Goal: Task Accomplishment & Management: Manage account settings

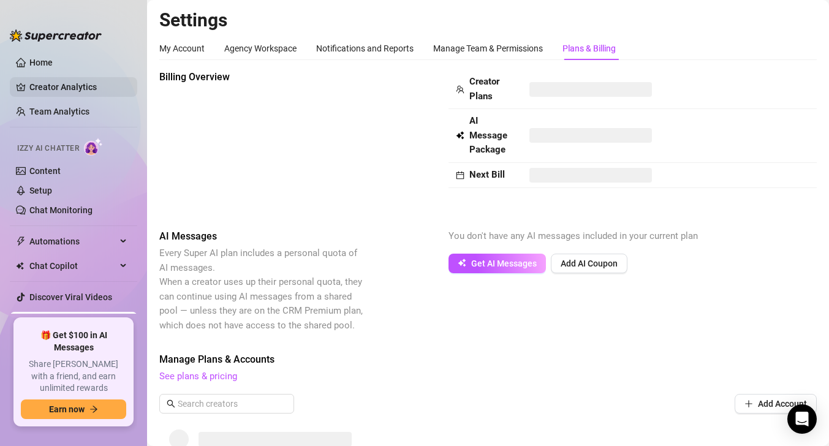
click at [60, 85] on link "Creator Analytics" at bounding box center [78, 87] width 98 height 20
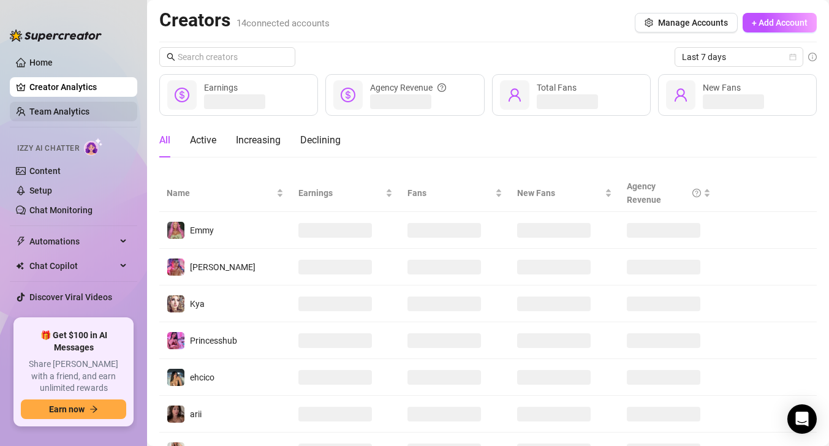
click at [56, 112] on link "Team Analytics" at bounding box center [59, 112] width 60 height 10
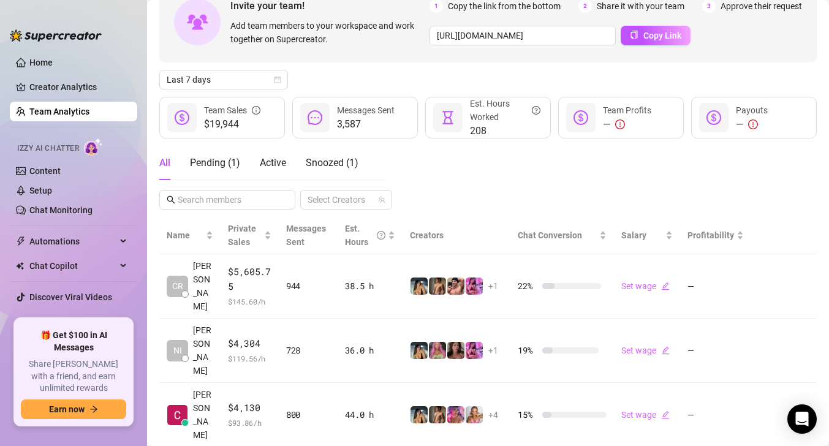
scroll to position [72, 0]
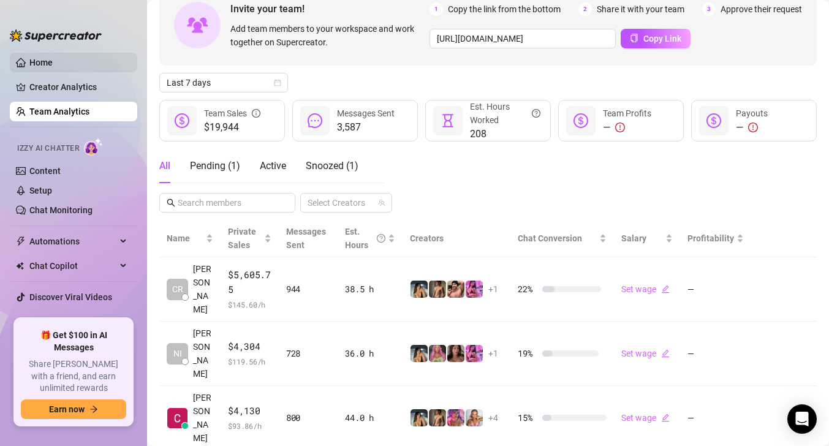
click at [48, 67] on link "Home" at bounding box center [40, 63] width 23 height 10
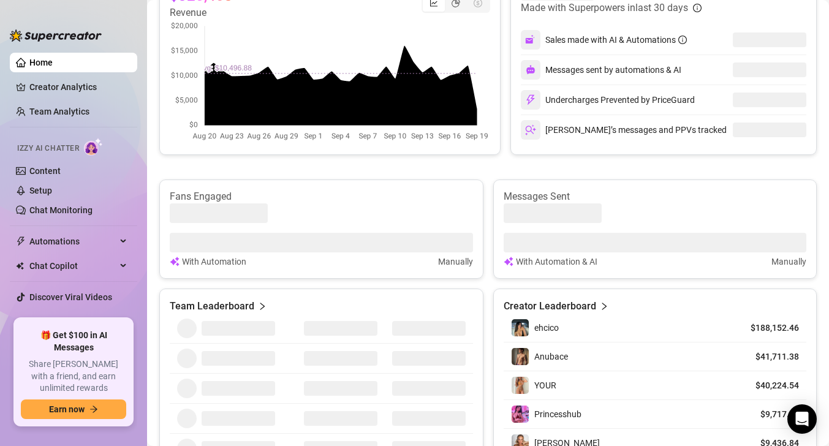
scroll to position [310, 0]
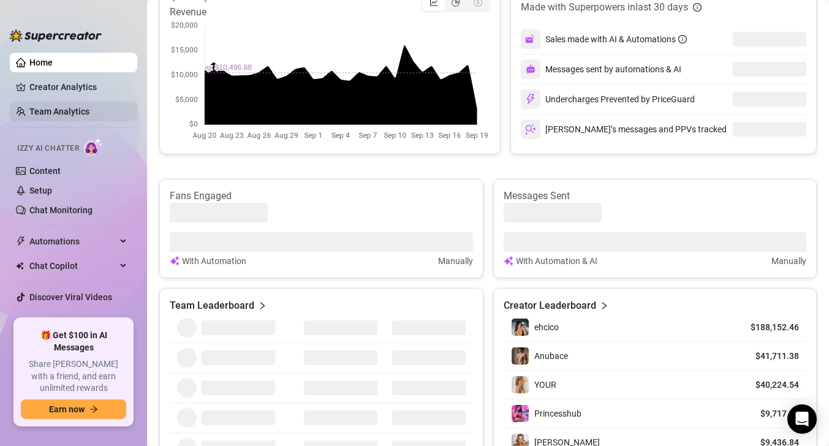
click at [56, 110] on link "Team Analytics" at bounding box center [59, 112] width 60 height 10
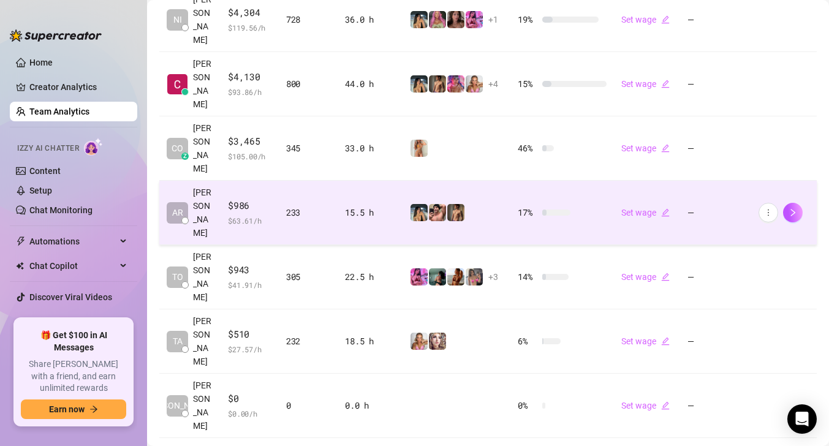
scroll to position [428, 0]
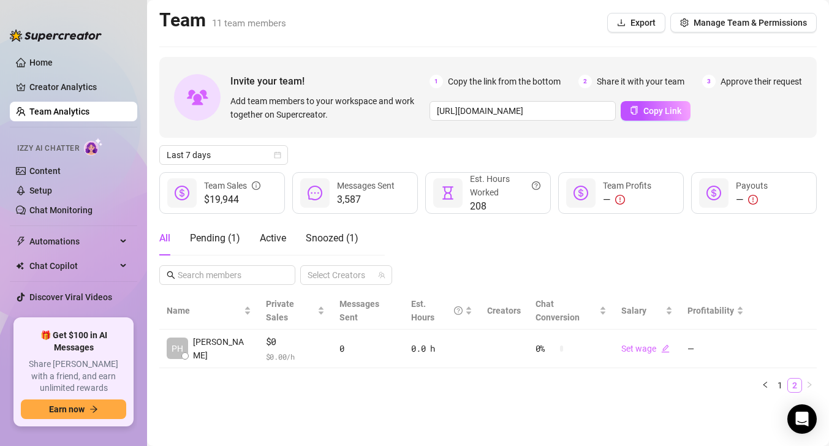
scroll to position [0, 0]
click at [778, 379] on link "1" at bounding box center [780, 385] width 13 height 13
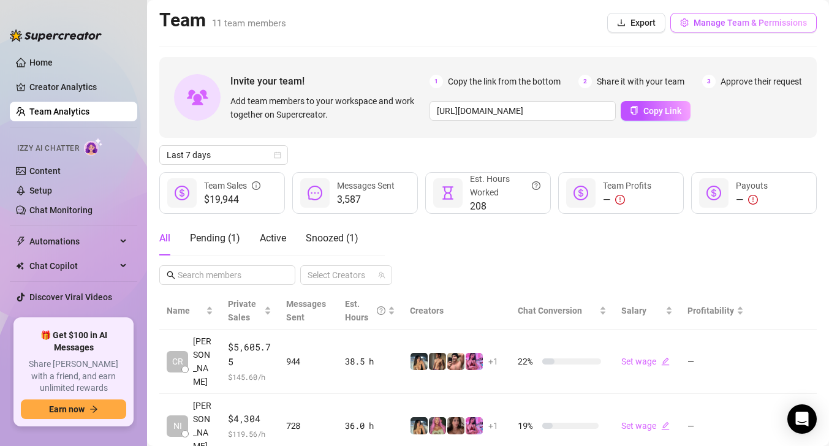
click at [731, 28] on button "Manage Team & Permissions" at bounding box center [744, 23] width 146 height 20
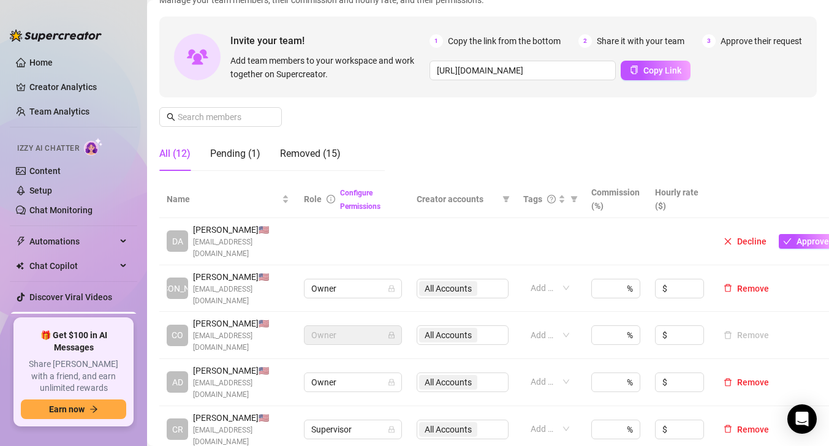
scroll to position [94, 0]
click at [813, 238] on span "Approve" at bounding box center [813, 241] width 32 height 10
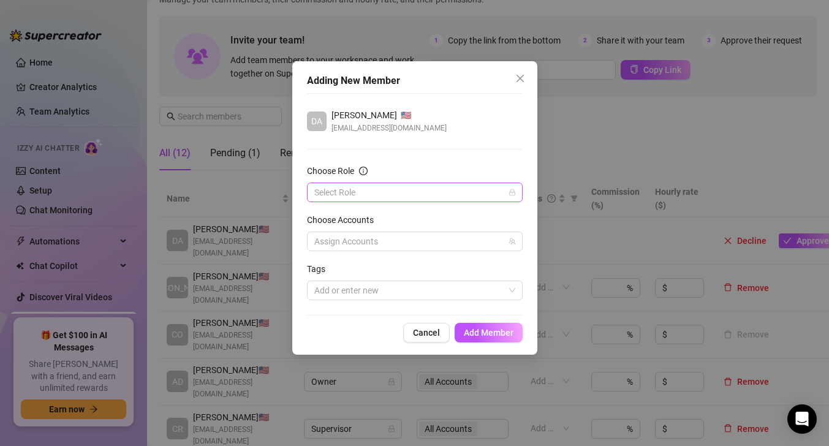
click at [395, 187] on input "Choose Role" at bounding box center [409, 192] width 190 height 18
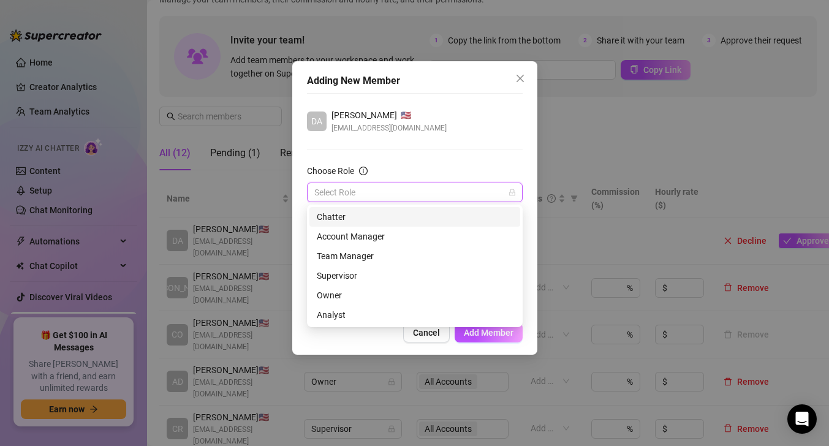
click at [384, 215] on div "Chatter" at bounding box center [415, 216] width 196 height 13
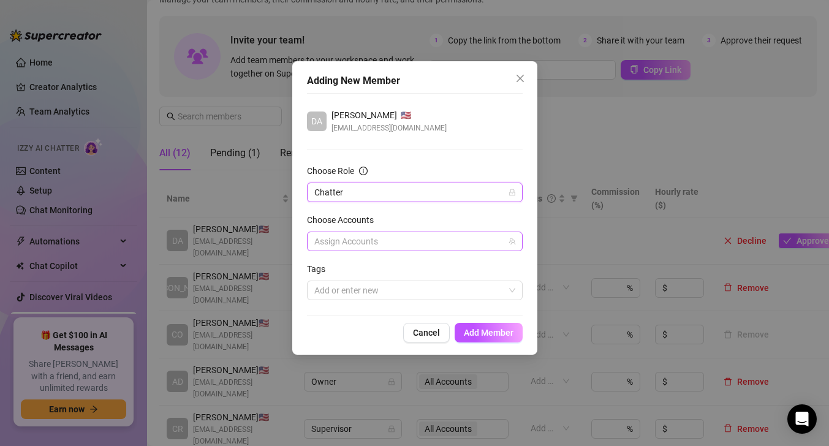
click at [363, 243] on div at bounding box center [409, 241] width 198 height 17
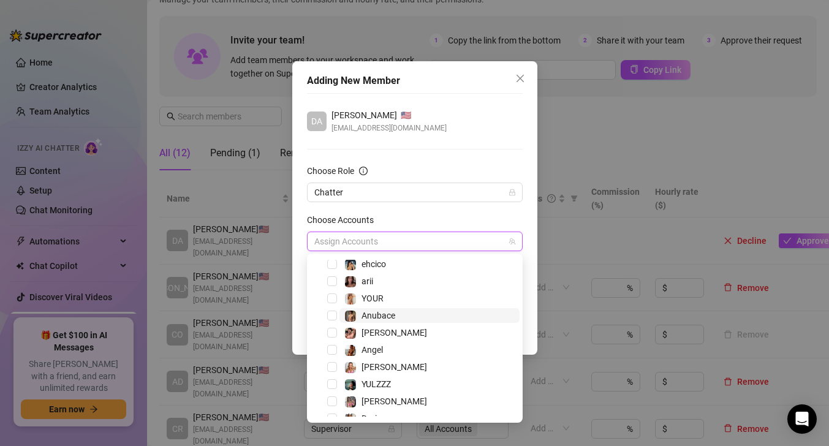
scroll to position [101, 0]
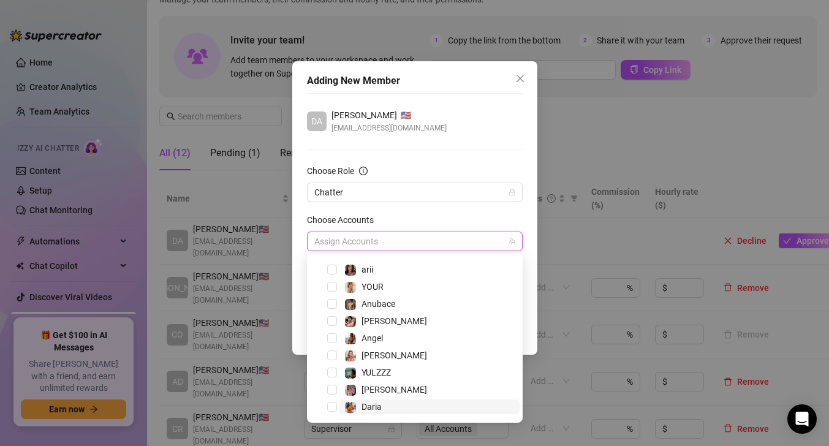
click at [381, 407] on span "Daria" at bounding box center [372, 407] width 20 height 10
click at [388, 214] on div "Choose Accounts" at bounding box center [415, 222] width 216 height 18
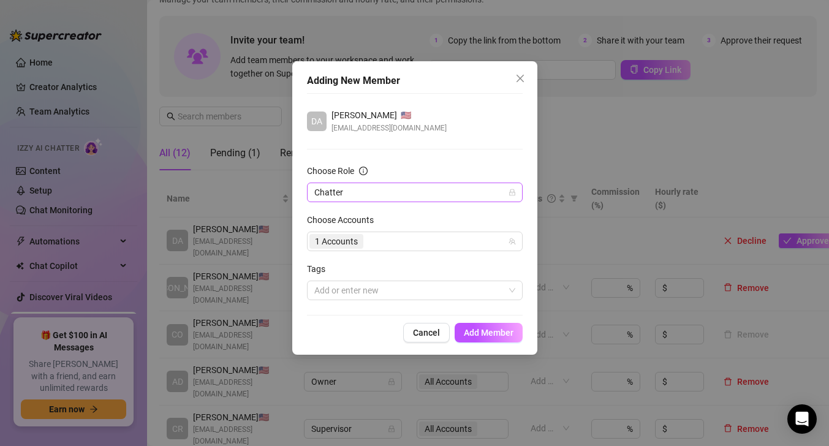
click at [399, 196] on span "Chatter" at bounding box center [414, 192] width 201 height 18
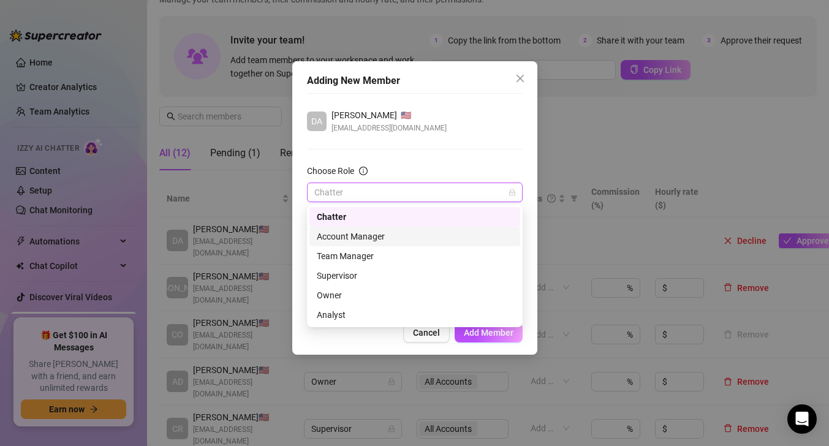
click at [386, 231] on div "Account Manager" at bounding box center [415, 236] width 196 height 13
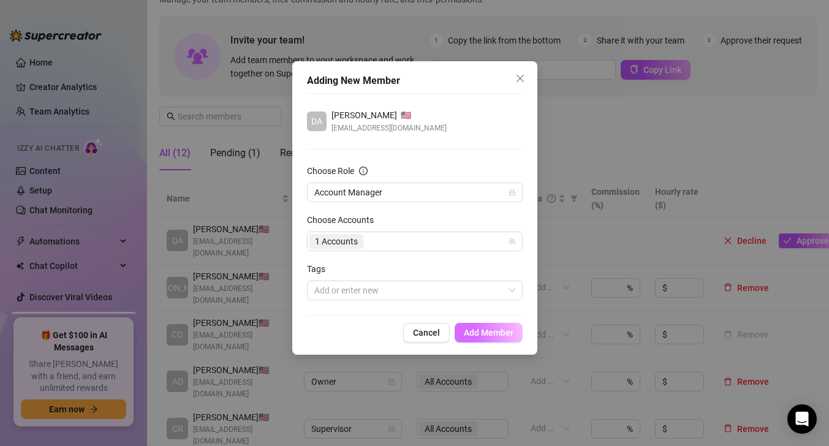
click at [484, 333] on span "Add Member" at bounding box center [489, 333] width 50 height 10
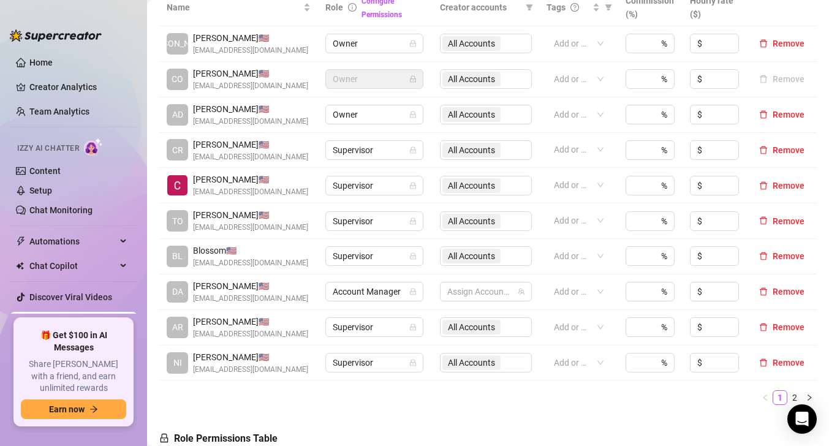
scroll to position [319, 0]
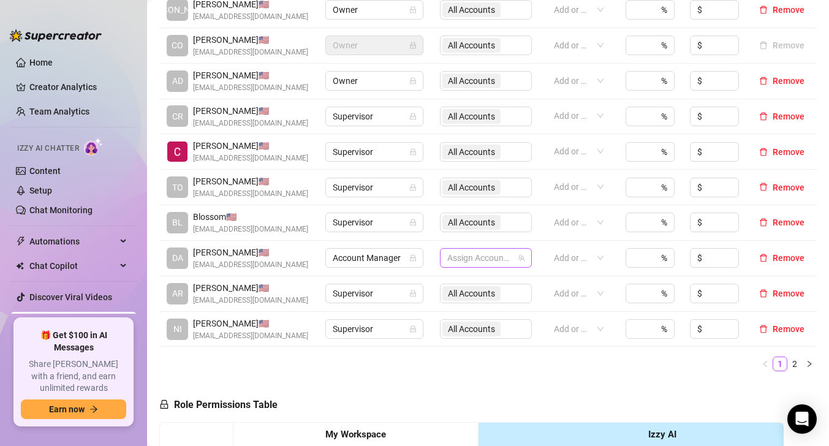
click at [477, 259] on div at bounding box center [480, 257] width 74 height 17
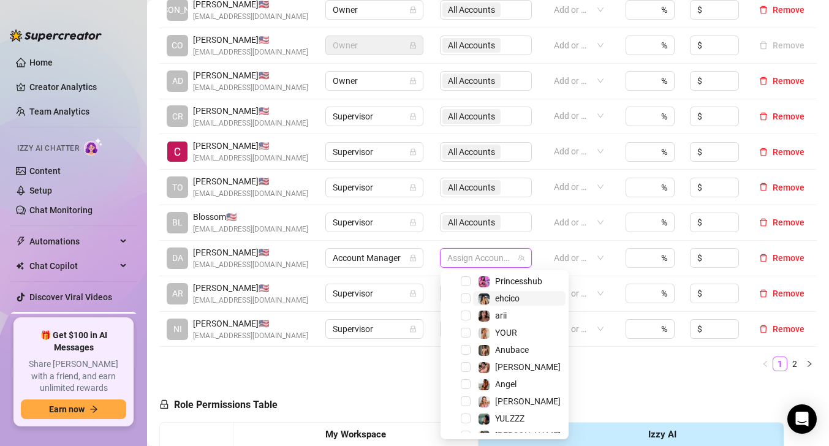
scroll to position [101, 0]
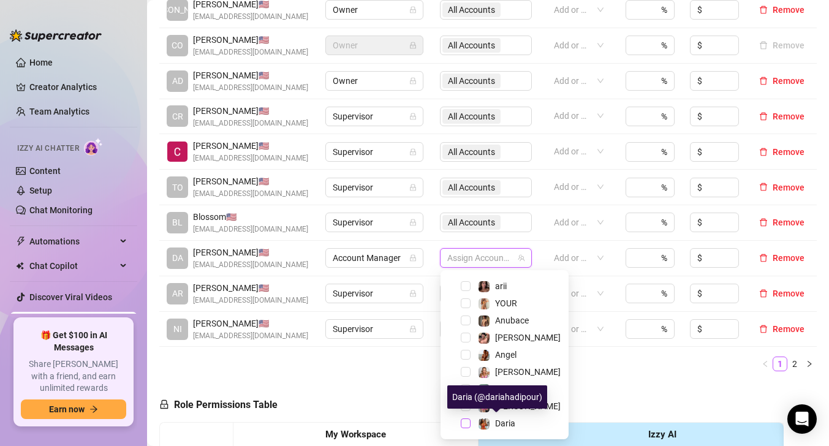
click at [469, 423] on span "Select tree node" at bounding box center [466, 424] width 10 height 10
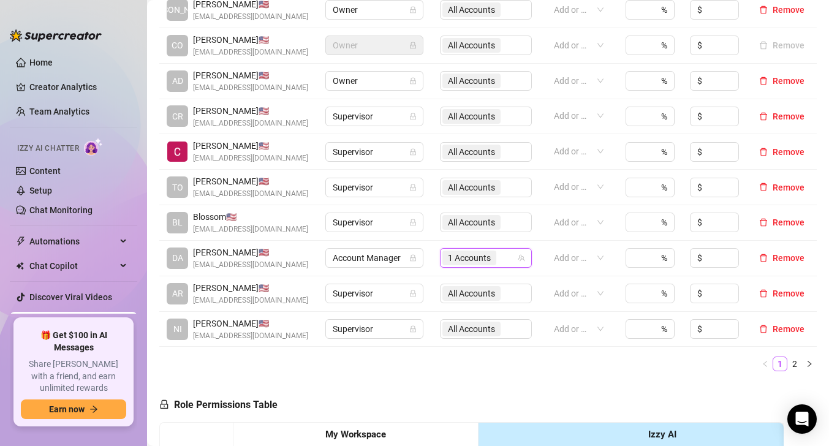
click at [796, 365] on link "2" at bounding box center [794, 363] width 13 height 13
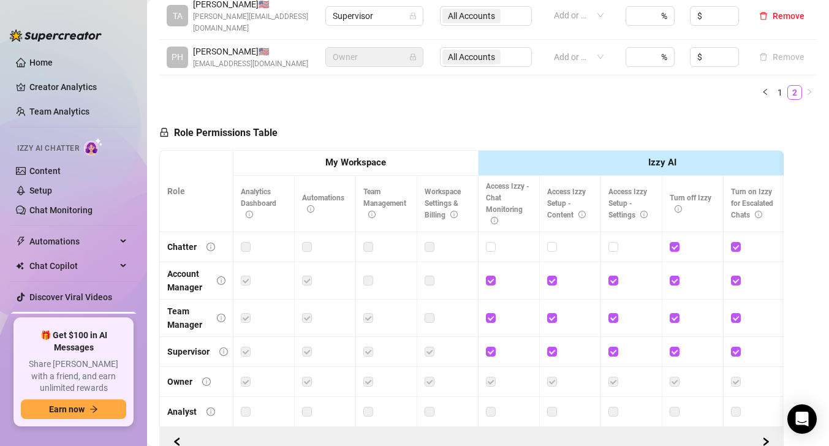
scroll to position [370, 0]
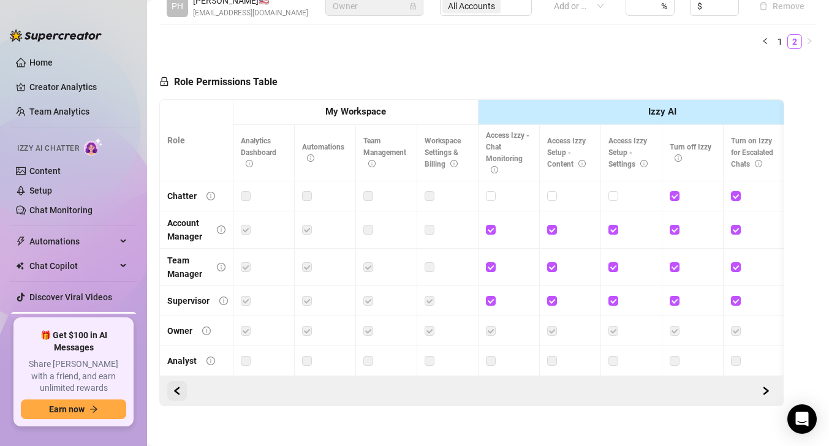
click at [178, 386] on span "button" at bounding box center [177, 391] width 9 height 10
click at [178, 387] on icon "left" at bounding box center [177, 391] width 9 height 9
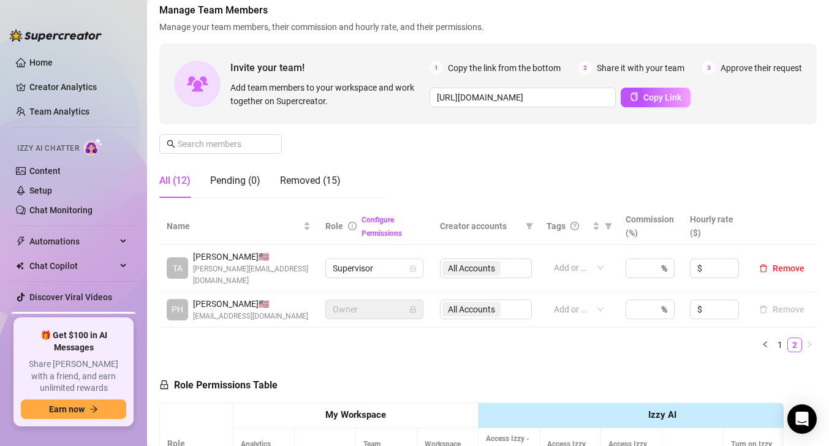
scroll to position [43, 0]
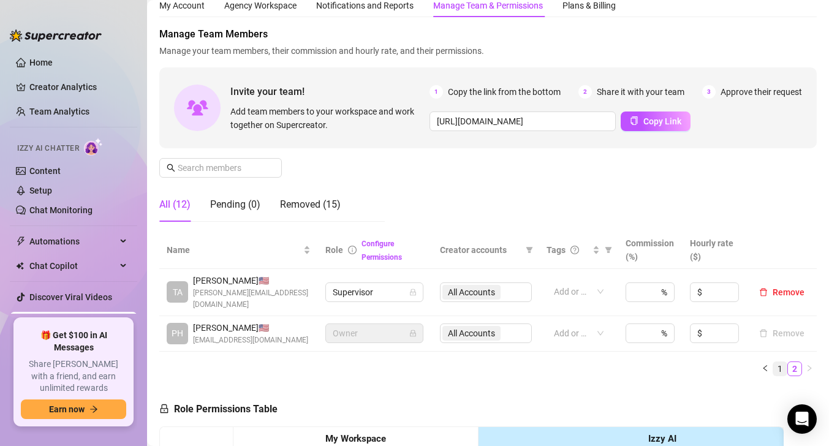
click at [781, 362] on link "1" at bounding box center [780, 368] width 13 height 13
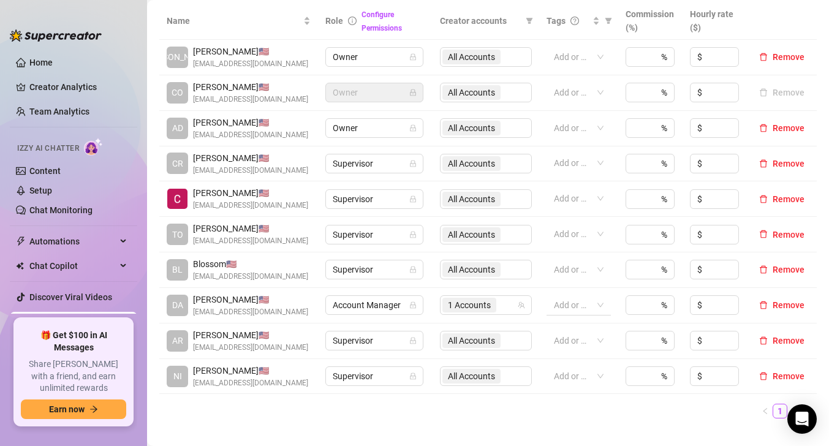
scroll to position [237, 0]
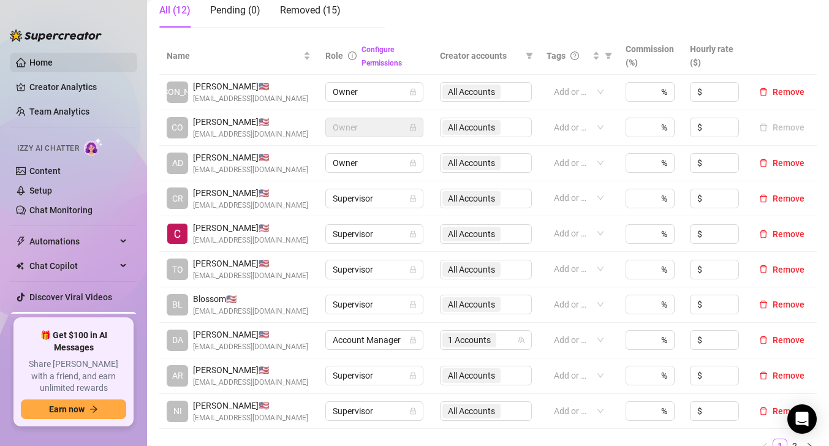
click at [31, 61] on link "Home" at bounding box center [40, 63] width 23 height 10
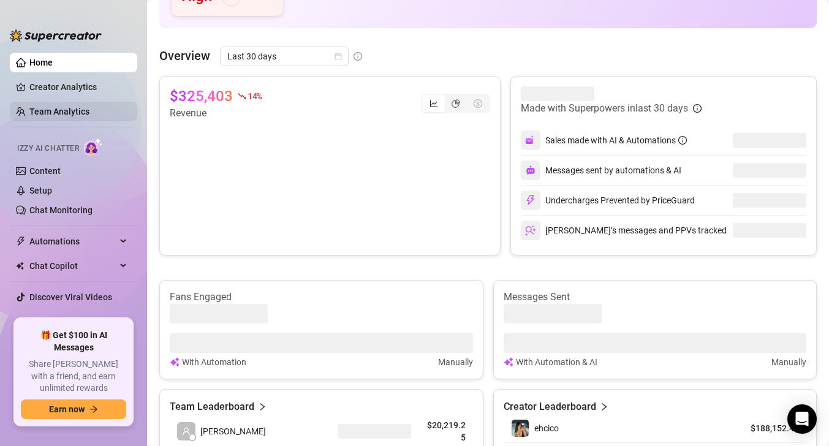
click at [58, 111] on link "Team Analytics" at bounding box center [59, 112] width 60 height 10
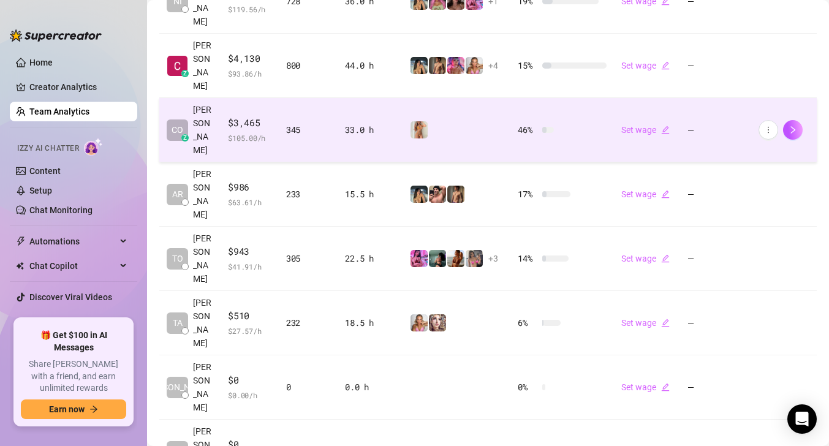
scroll to position [428, 0]
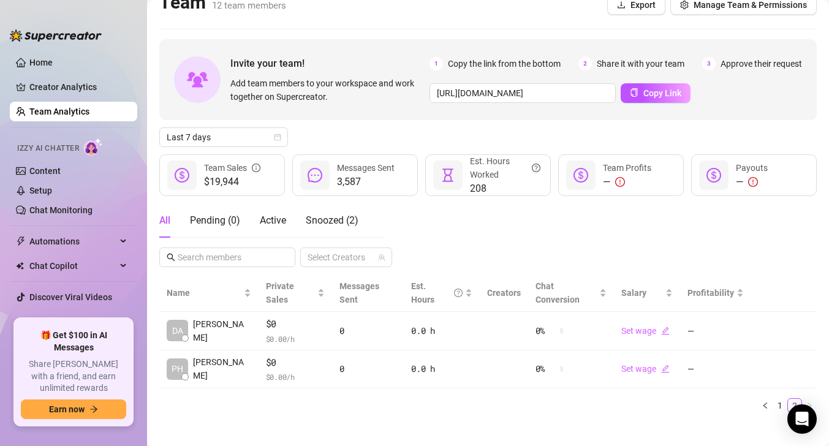
click at [51, 108] on link "Team Analytics" at bounding box center [59, 112] width 60 height 10
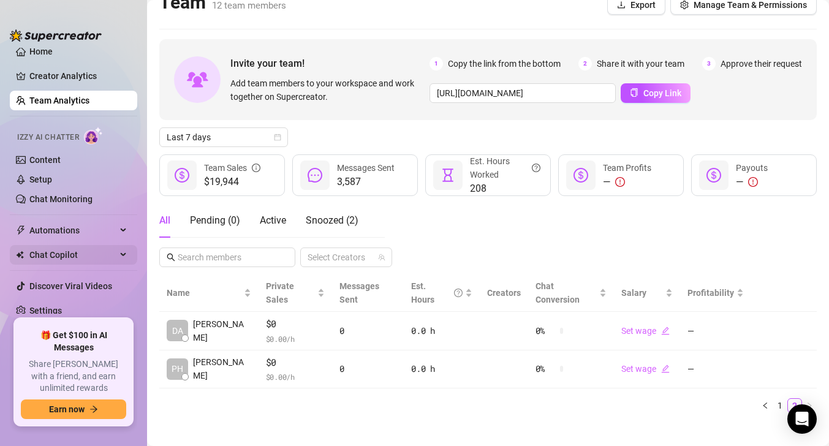
scroll to position [0, 0]
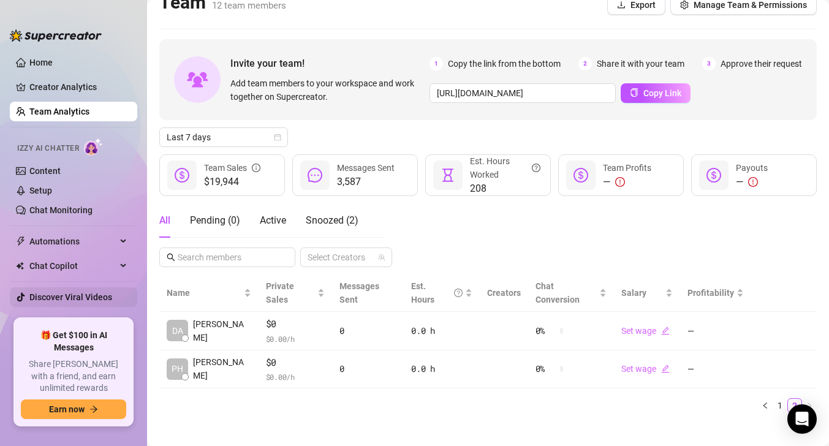
drag, startPoint x: 64, startPoint y: 338, endPoint x: 123, endPoint y: 305, distance: 68.0
click at [123, 305] on div "Home Creator Analytics Team Analytics Izzy AI Chatter Content Setup Chat Monito…" at bounding box center [73, 223] width 127 height 424
click at [44, 64] on link "Home" at bounding box center [40, 63] width 23 height 10
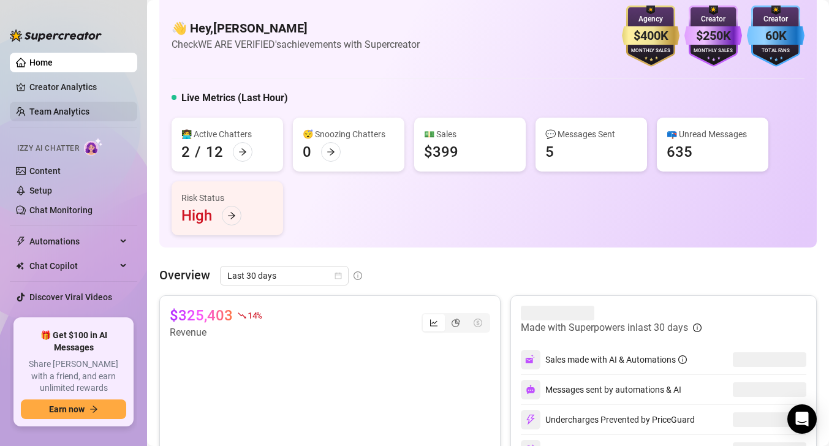
click at [55, 107] on link "Team Analytics" at bounding box center [59, 112] width 60 height 10
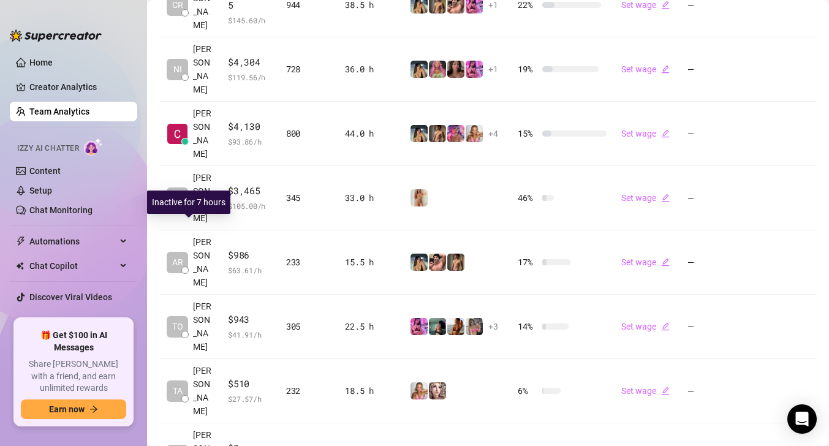
scroll to position [428, 0]
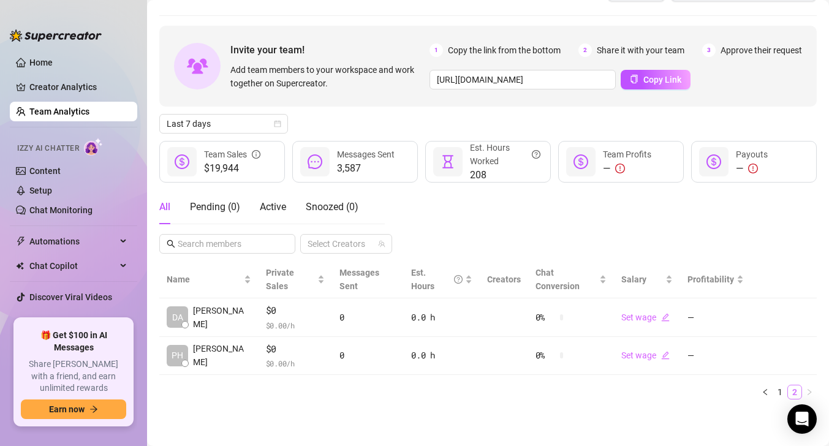
scroll to position [18, 0]
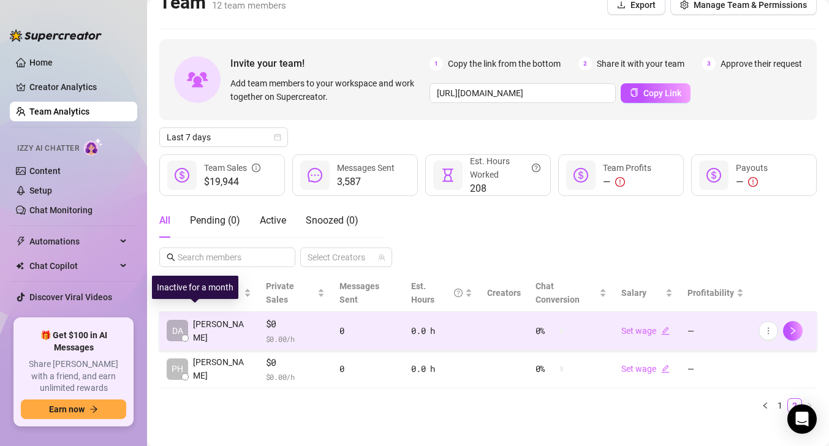
click at [211, 317] on span "[PERSON_NAME]" at bounding box center [222, 330] width 58 height 27
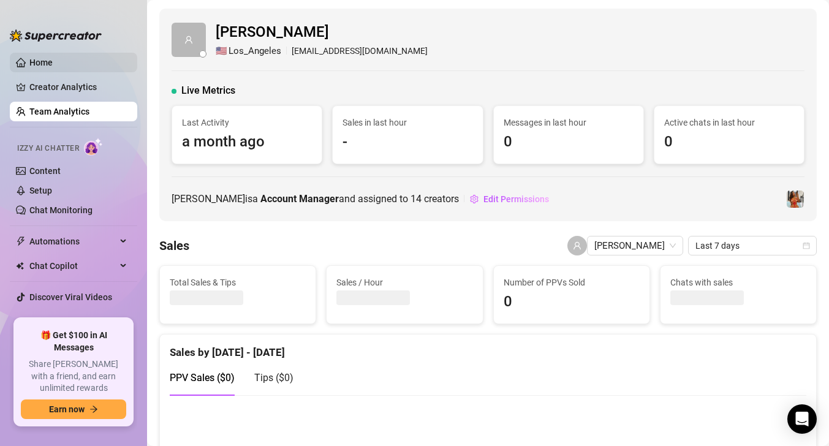
click at [37, 58] on link "Home" at bounding box center [40, 63] width 23 height 10
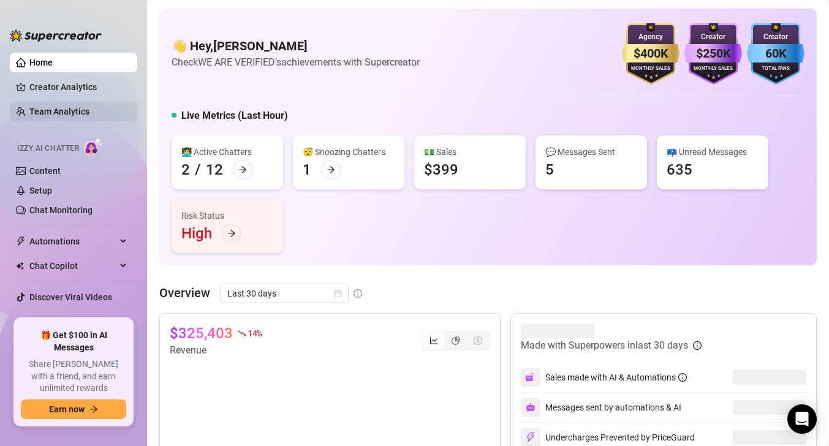
click at [55, 107] on link "Team Analytics" at bounding box center [59, 112] width 60 height 10
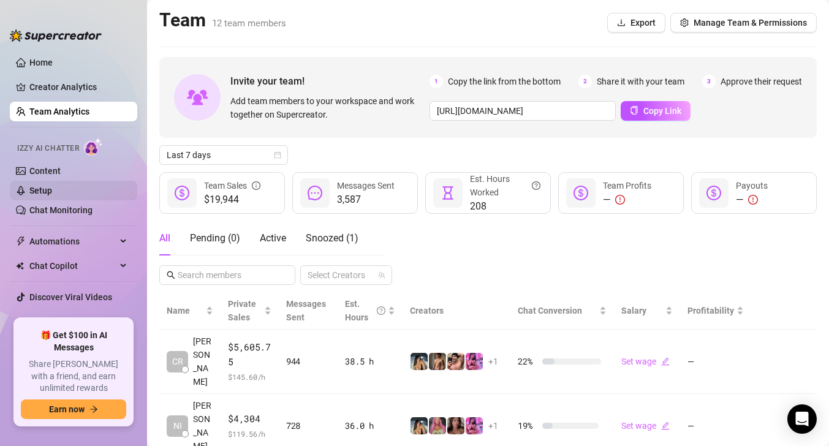
click at [52, 194] on link "Setup" at bounding box center [40, 191] width 23 height 10
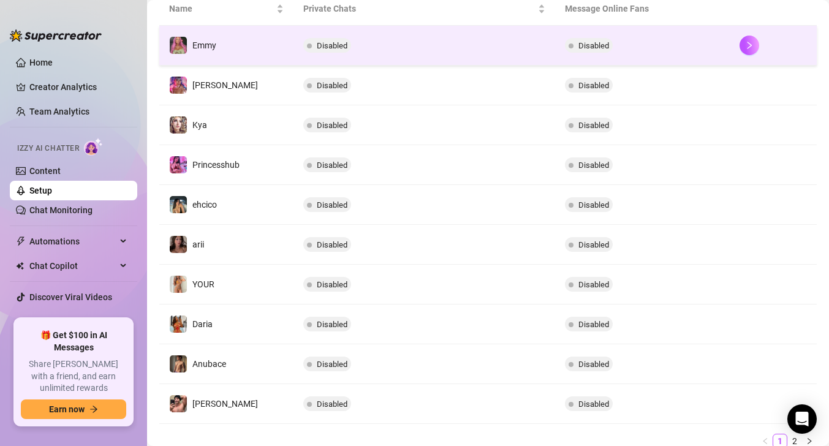
scroll to position [292, 0]
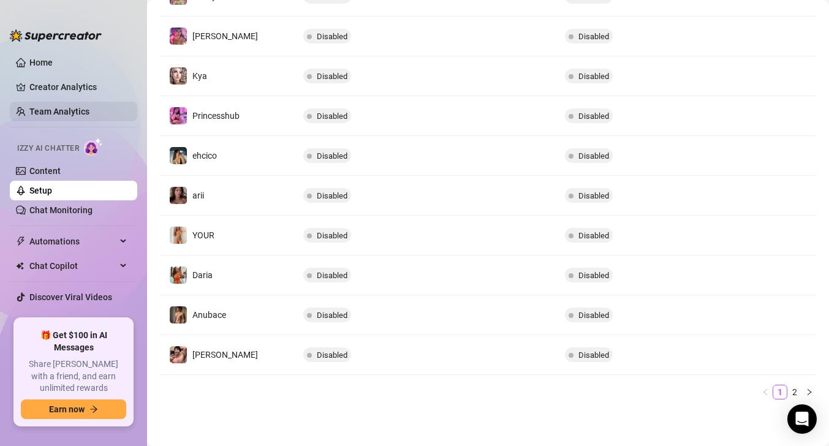
click at [71, 110] on link "Team Analytics" at bounding box center [59, 112] width 60 height 10
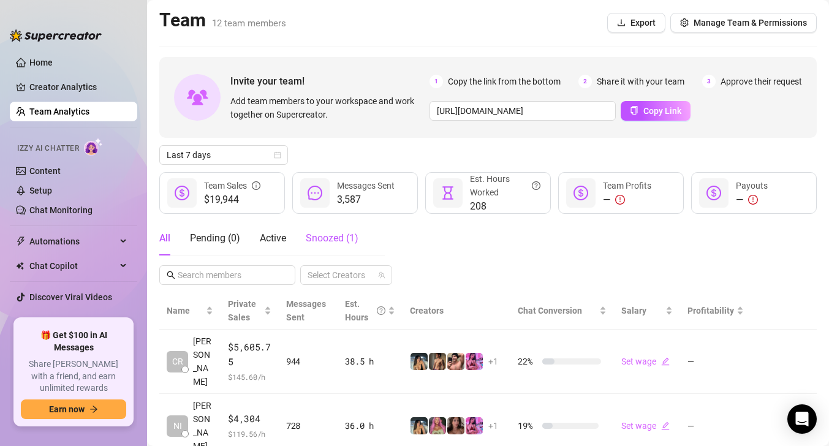
click at [327, 233] on span "Snoozed ( 1 )" at bounding box center [332, 238] width 53 height 12
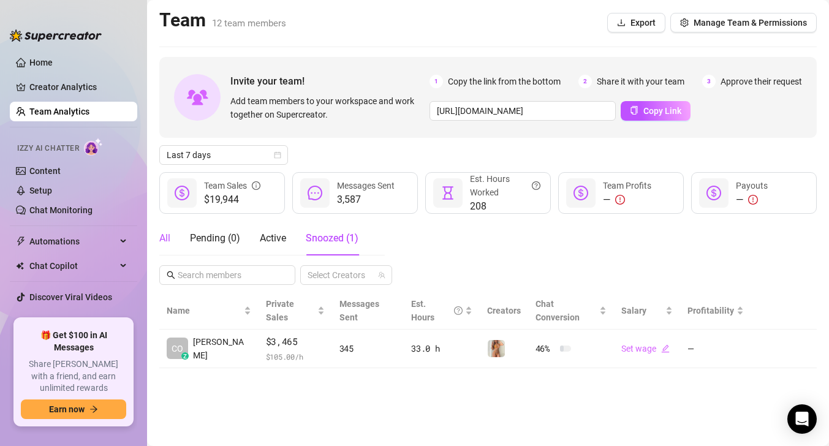
click at [164, 238] on div "All" at bounding box center [164, 238] width 11 height 15
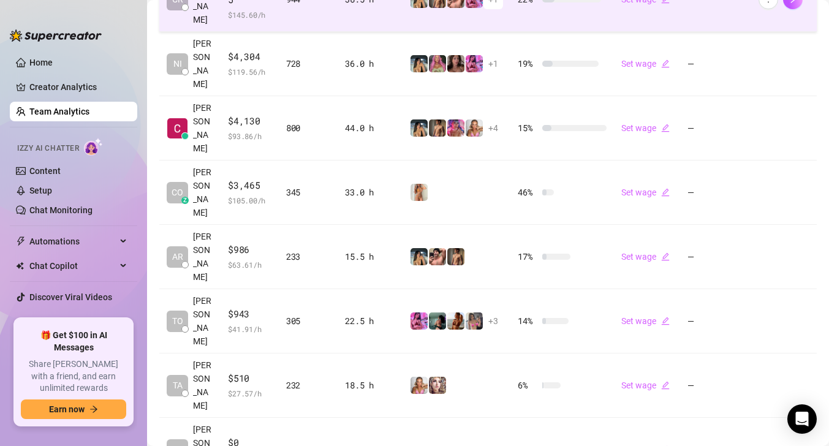
scroll to position [428, 0]
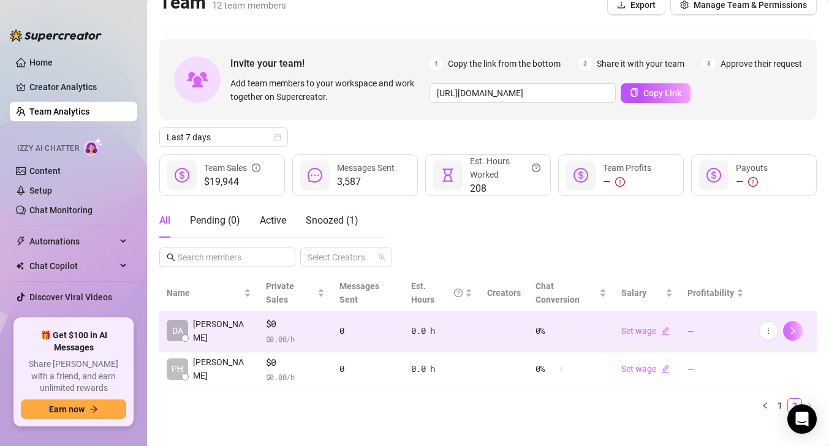
click at [793, 323] on button "button" at bounding box center [793, 331] width 20 height 20
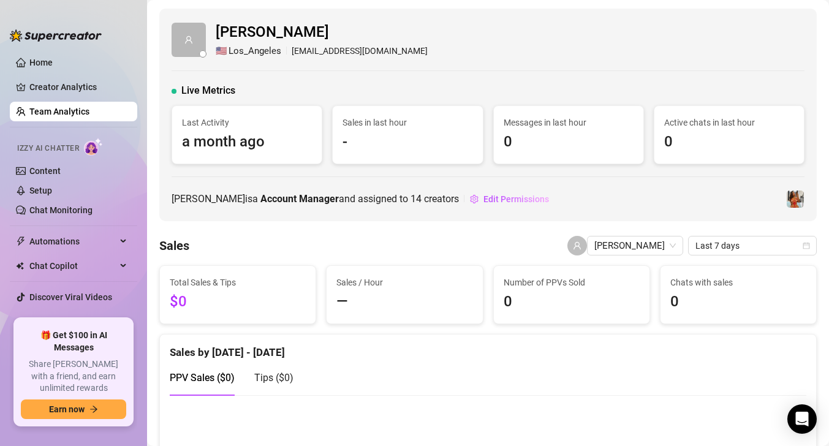
scroll to position [106, 0]
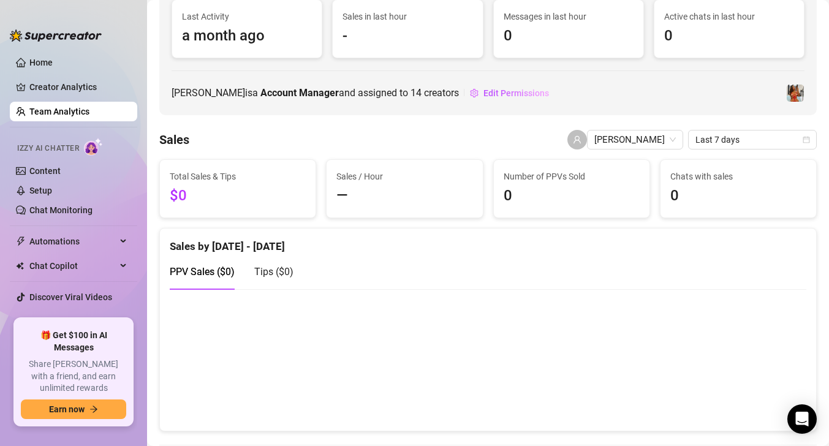
click at [31, 51] on ul "Home Creator Analytics Team Analytics Izzy AI Chatter Content Setup Chat Monito…" at bounding box center [73, 181] width 127 height 266
click at [31, 61] on link "Home" at bounding box center [40, 63] width 23 height 10
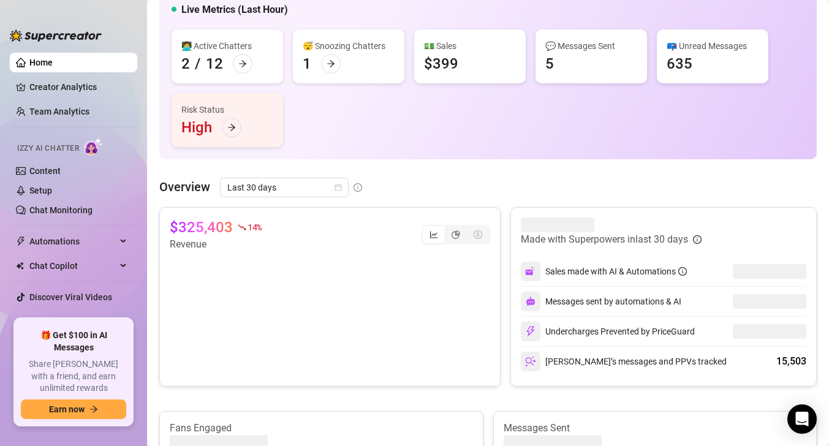
click at [31, 61] on link "Home" at bounding box center [40, 63] width 23 height 10
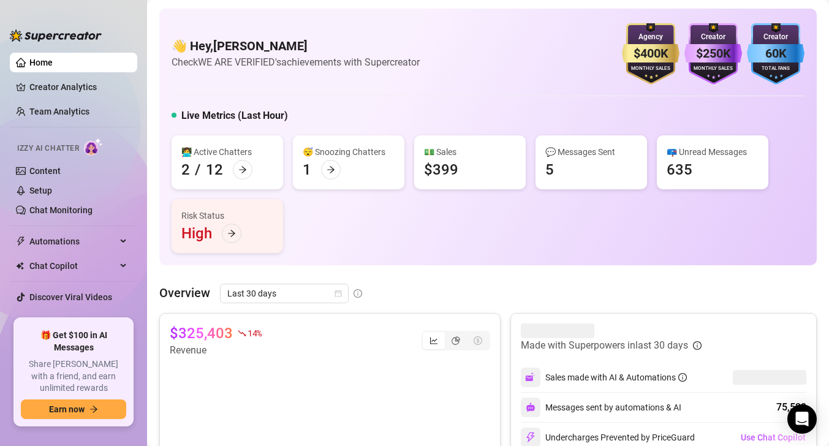
scroll to position [11, 0]
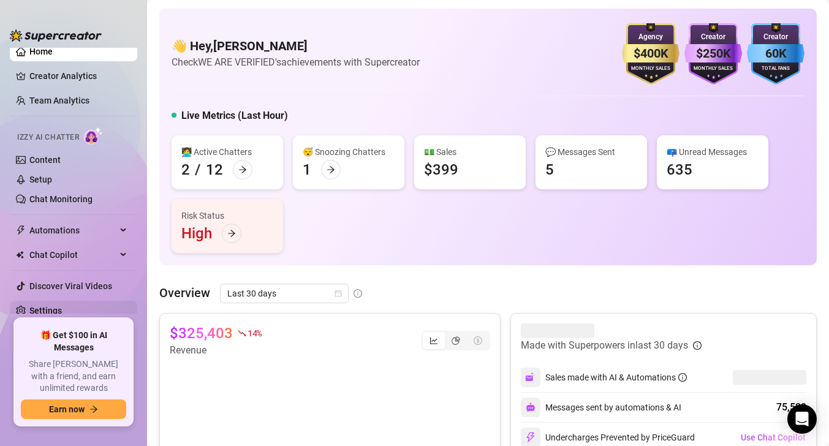
click at [52, 315] on link "Settings" at bounding box center [45, 311] width 32 height 10
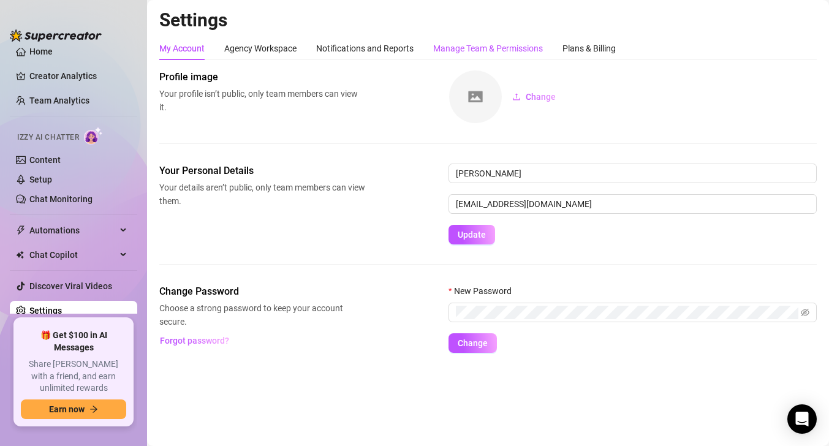
click at [512, 52] on div "Manage Team & Permissions" at bounding box center [488, 48] width 110 height 13
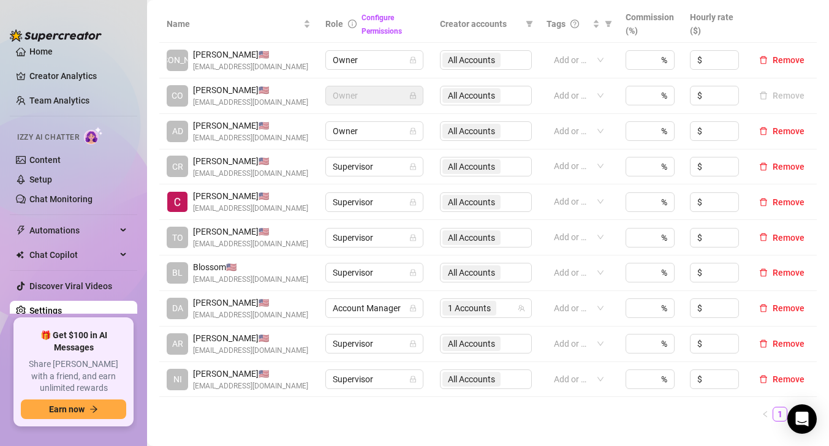
scroll to position [270, 0]
click at [414, 306] on icon "lock" at bounding box center [412, 307] width 7 height 7
click at [384, 309] on span "Account Manager" at bounding box center [374, 307] width 83 height 18
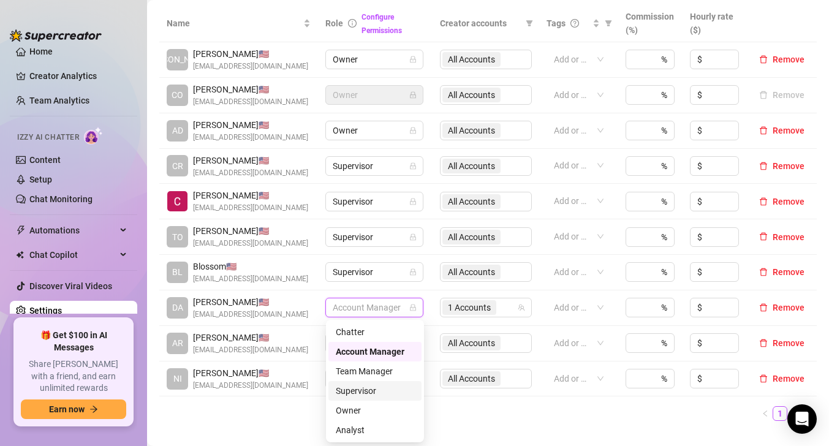
click at [378, 395] on div "Supervisor" at bounding box center [375, 390] width 78 height 13
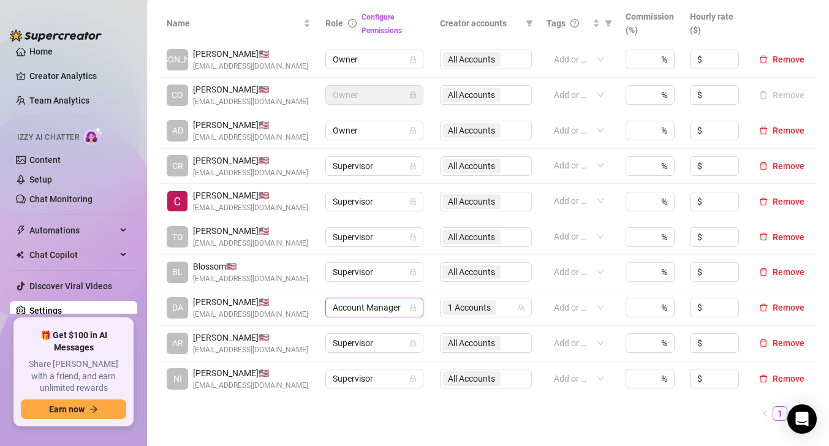
click at [405, 311] on span "Account Manager" at bounding box center [374, 307] width 83 height 18
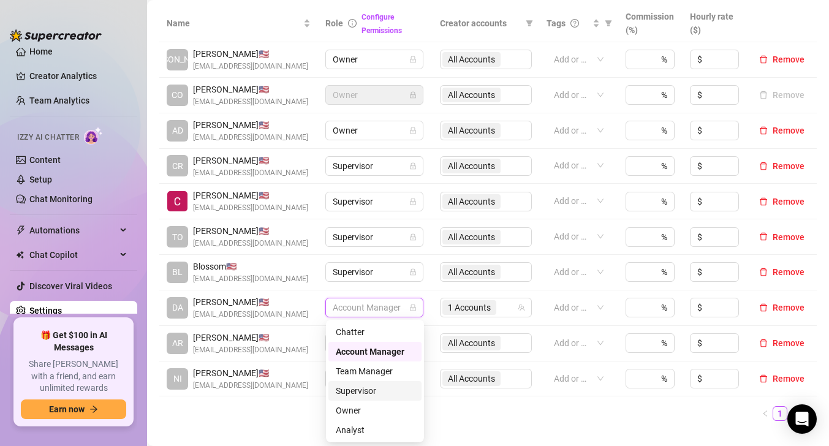
click at [372, 389] on div "Supervisor" at bounding box center [375, 390] width 78 height 13
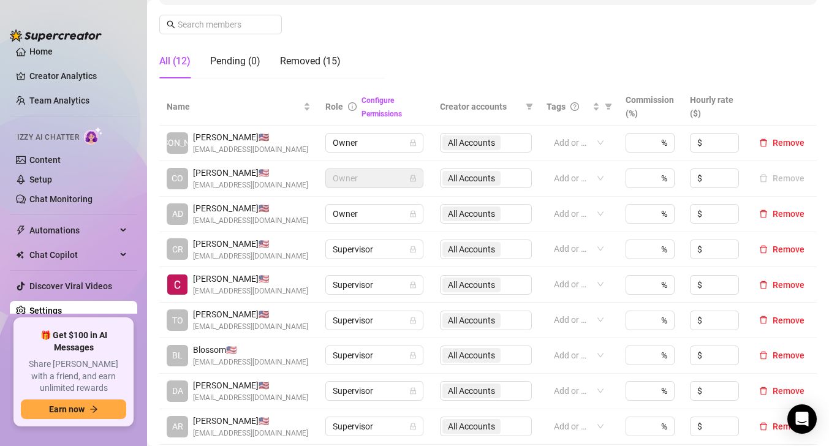
scroll to position [0, 0]
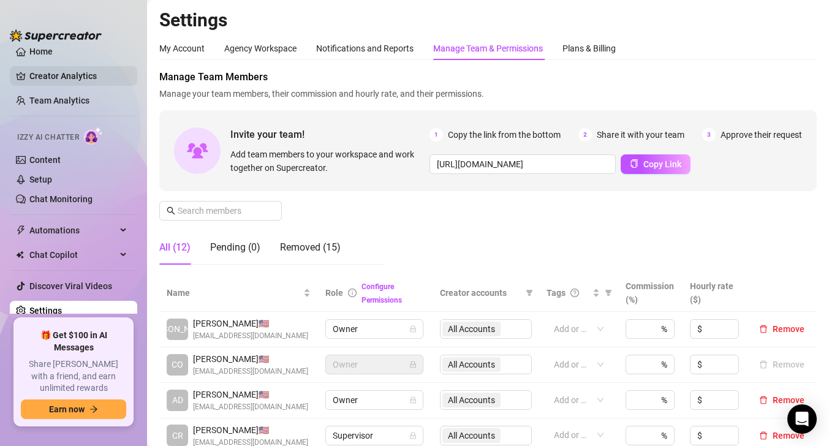
click at [81, 74] on link "Creator Analytics" at bounding box center [78, 76] width 98 height 20
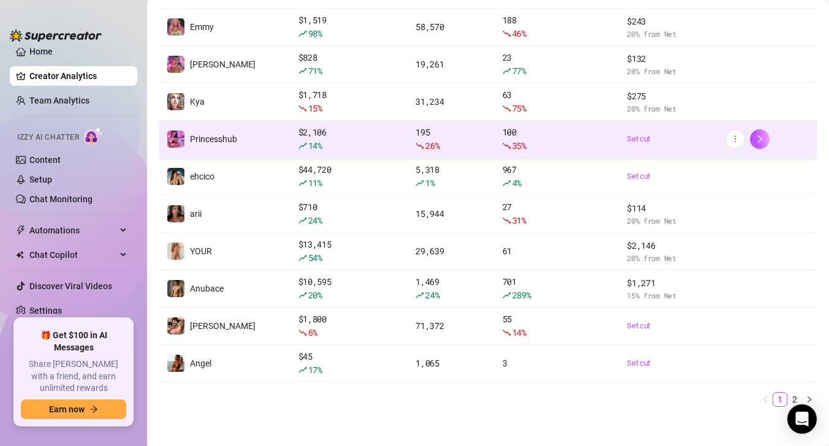
scroll to position [211, 0]
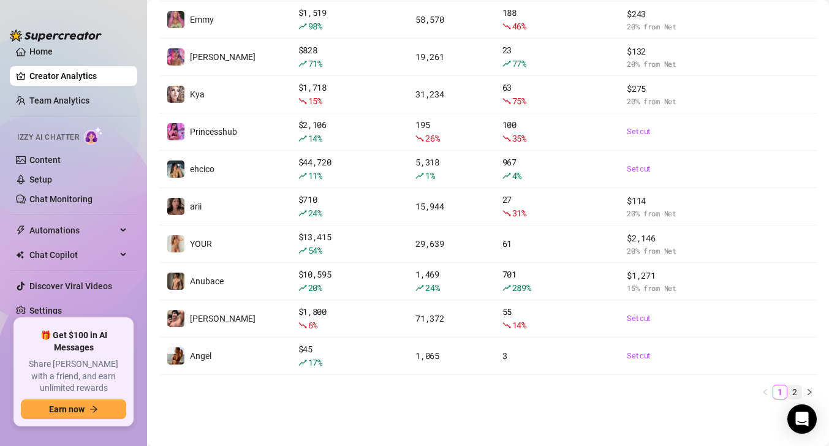
click at [791, 388] on link "2" at bounding box center [794, 392] width 13 height 13
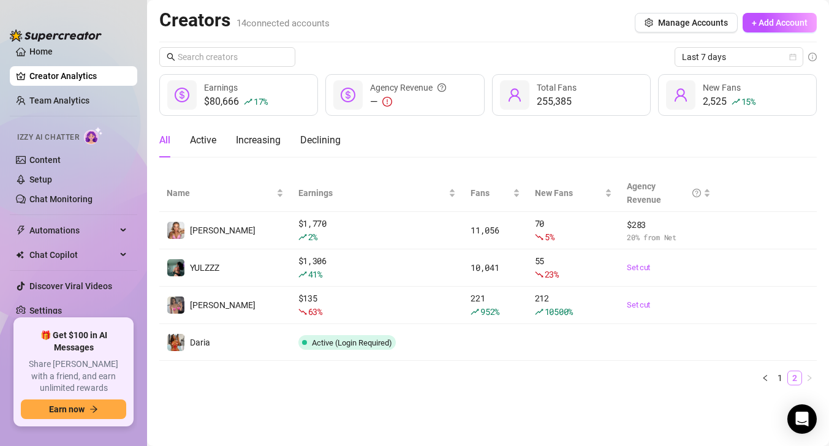
scroll to position [0, 0]
click at [49, 313] on link "Settings" at bounding box center [45, 311] width 32 height 10
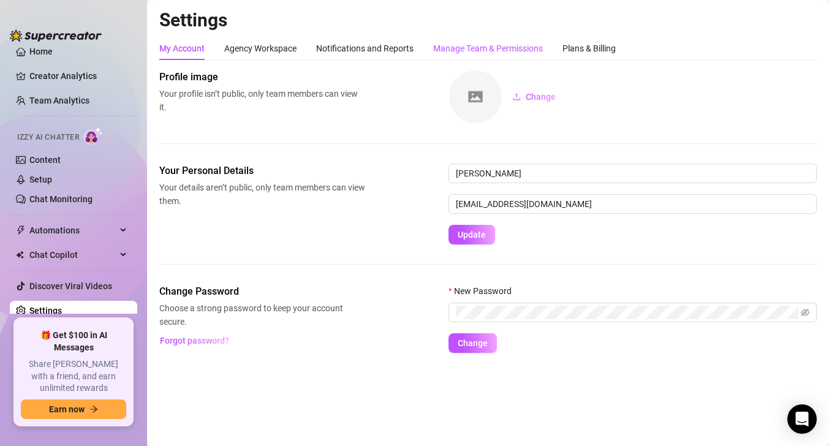
click at [439, 48] on div "Manage Team & Permissions" at bounding box center [488, 48] width 110 height 13
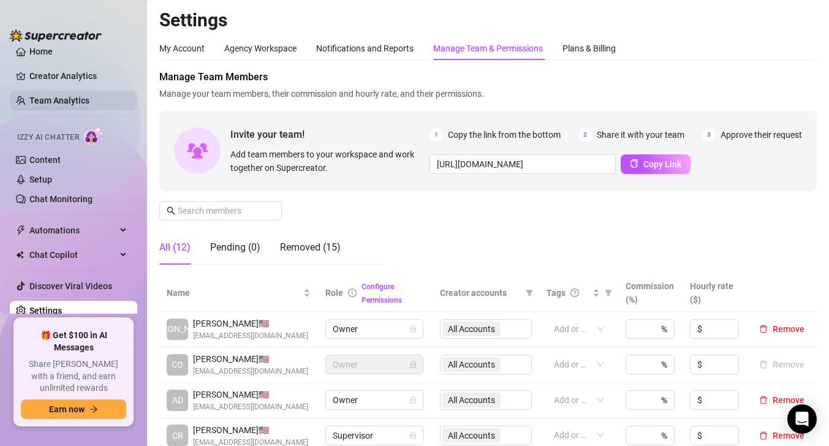
click at [54, 100] on link "Team Analytics" at bounding box center [59, 101] width 60 height 10
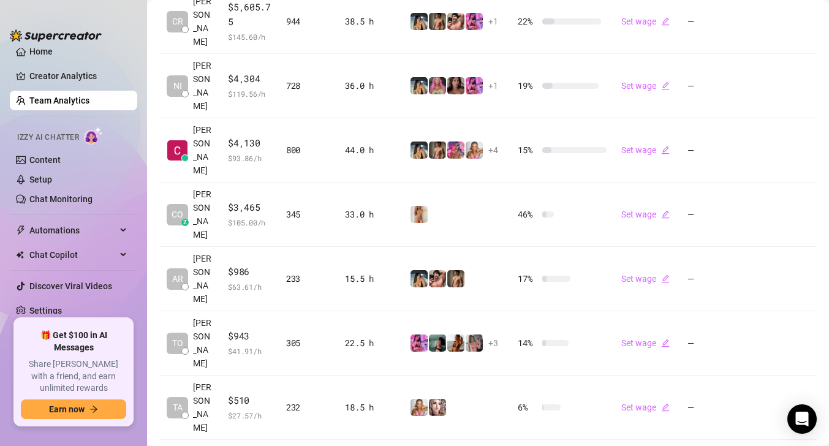
scroll to position [426, 0]
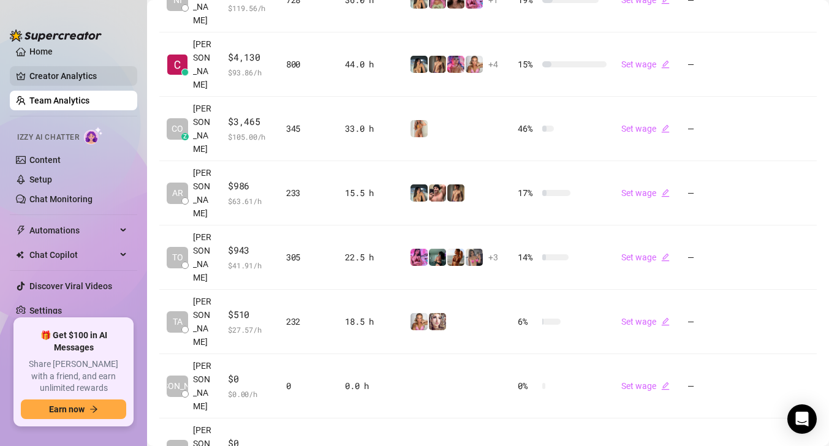
click at [66, 78] on link "Creator Analytics" at bounding box center [78, 76] width 98 height 20
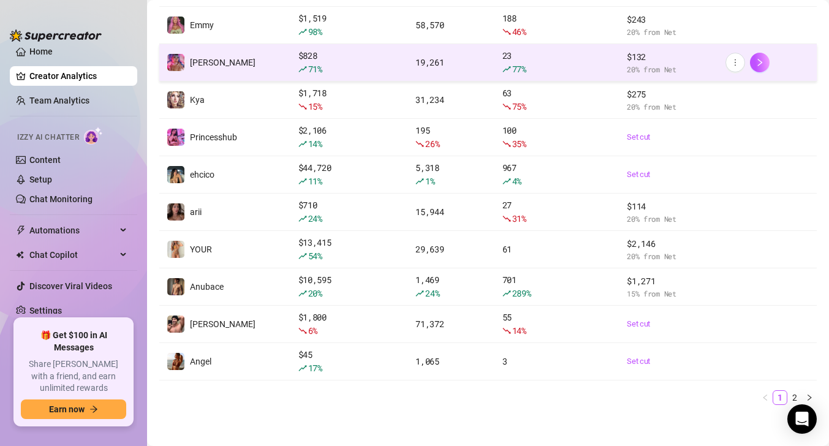
scroll to position [211, 0]
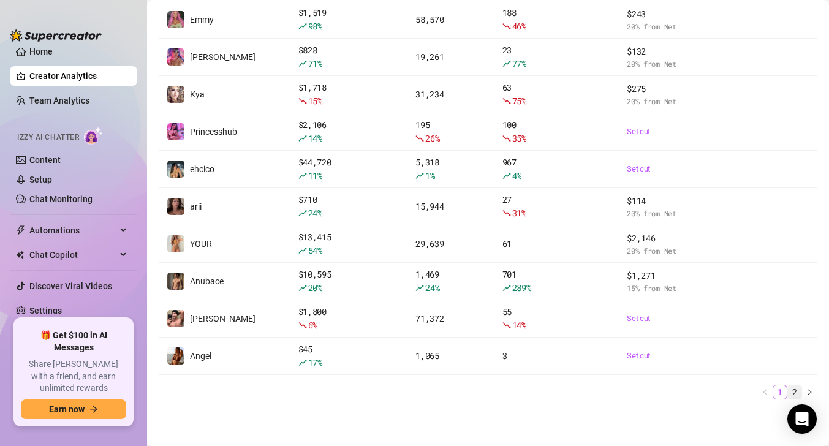
click at [799, 394] on link "2" at bounding box center [794, 392] width 13 height 13
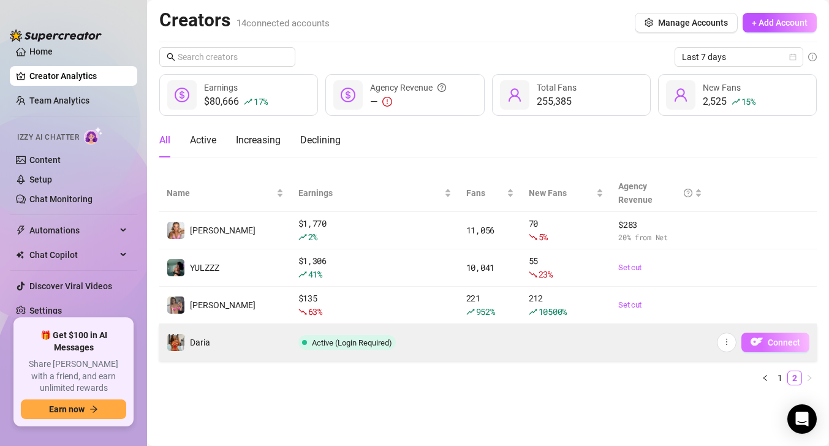
click at [767, 344] on button "Connect" at bounding box center [776, 343] width 68 height 20
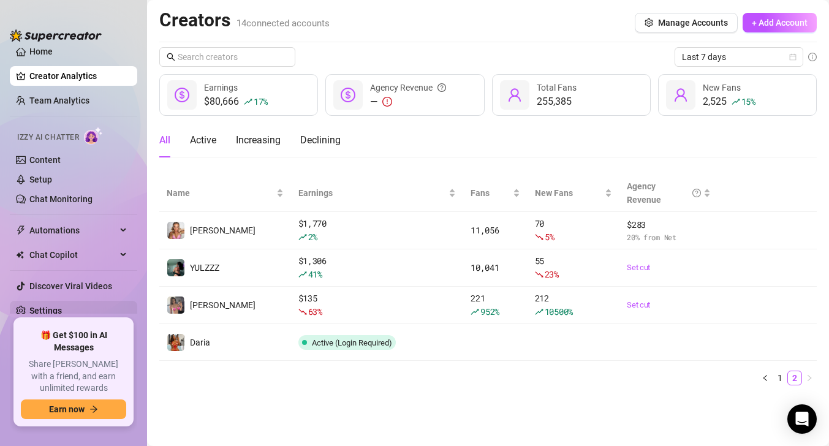
click at [36, 309] on link "Settings" at bounding box center [45, 311] width 32 height 10
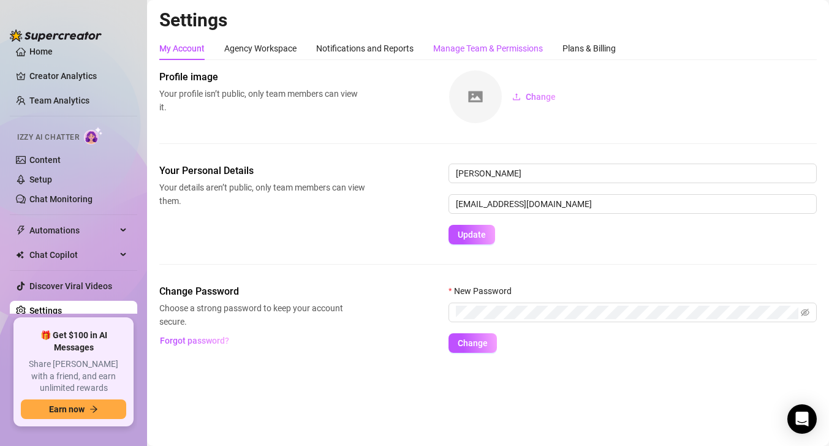
click at [466, 48] on div "Manage Team & Permissions" at bounding box center [488, 48] width 110 height 13
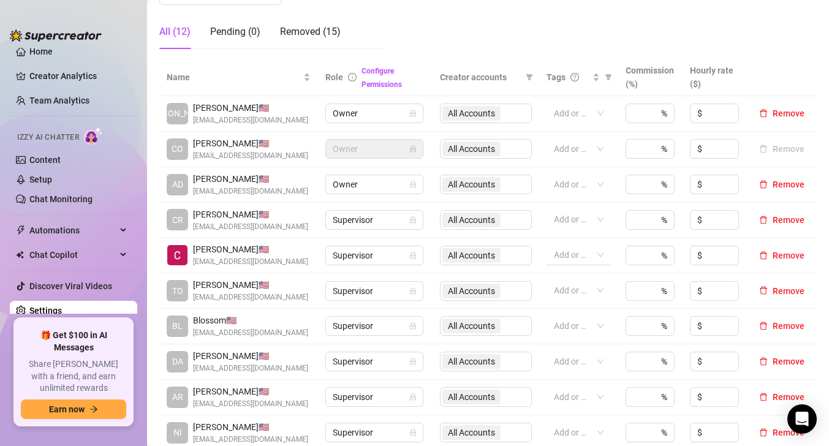
scroll to position [441, 0]
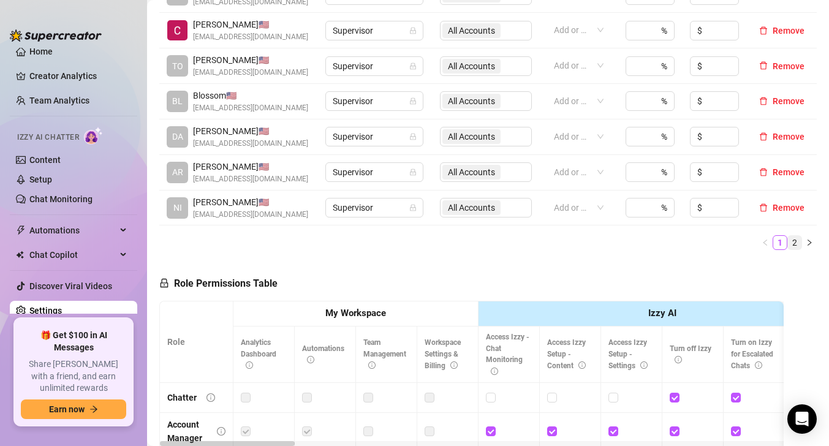
click at [793, 243] on link "2" at bounding box center [794, 242] width 13 height 13
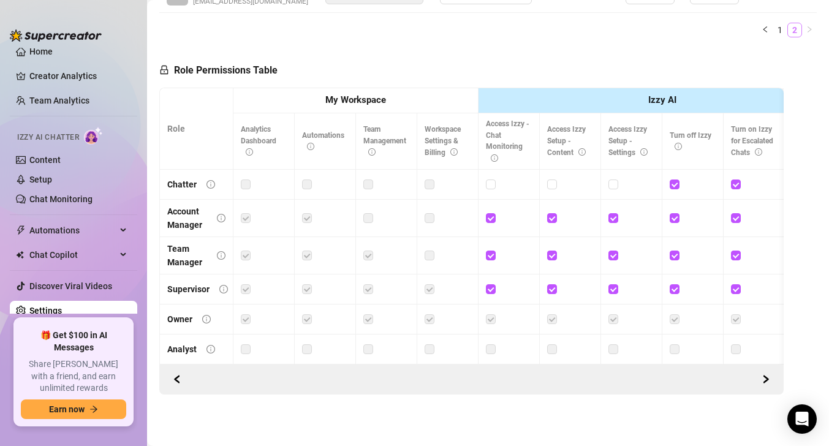
scroll to position [370, 0]
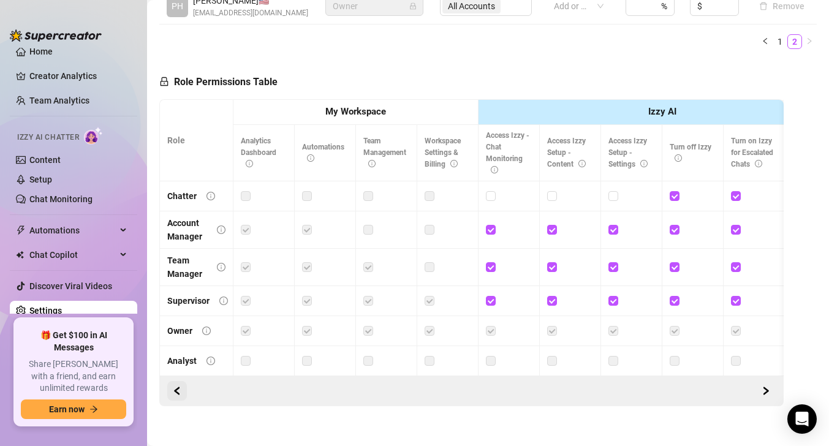
click at [177, 387] on icon "left" at bounding box center [177, 390] width 4 height 7
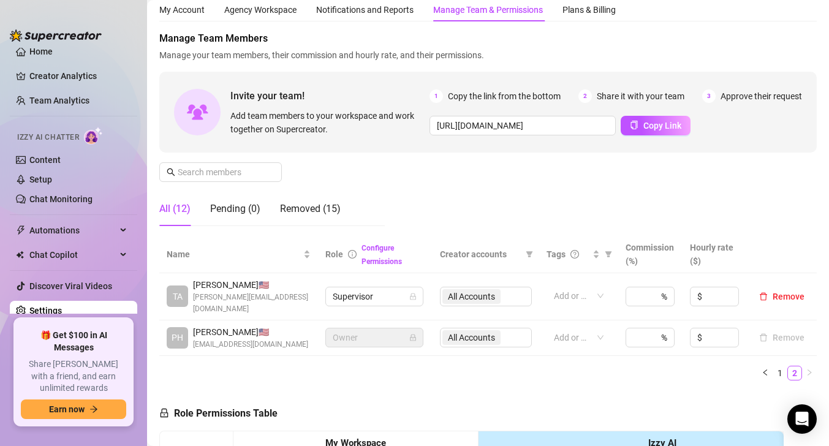
scroll to position [38, 0]
click at [784, 367] on link "1" at bounding box center [780, 373] width 13 height 13
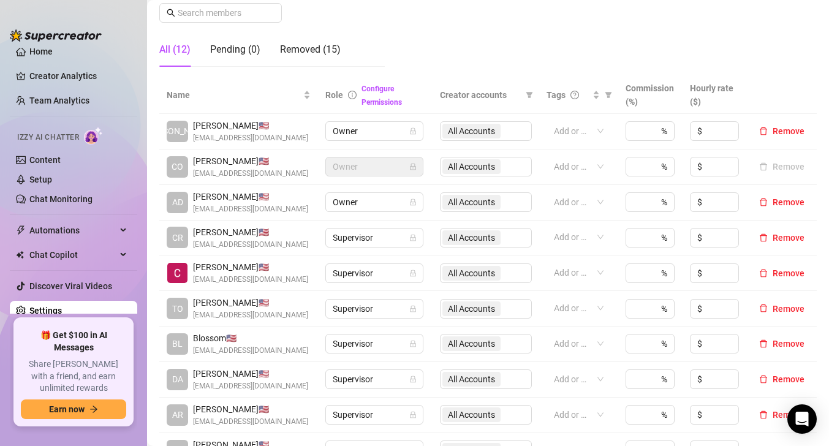
scroll to position [199, 0]
click at [411, 380] on icon "lock" at bounding box center [413, 379] width 6 height 7
click at [357, 386] on span "Supervisor" at bounding box center [374, 379] width 83 height 18
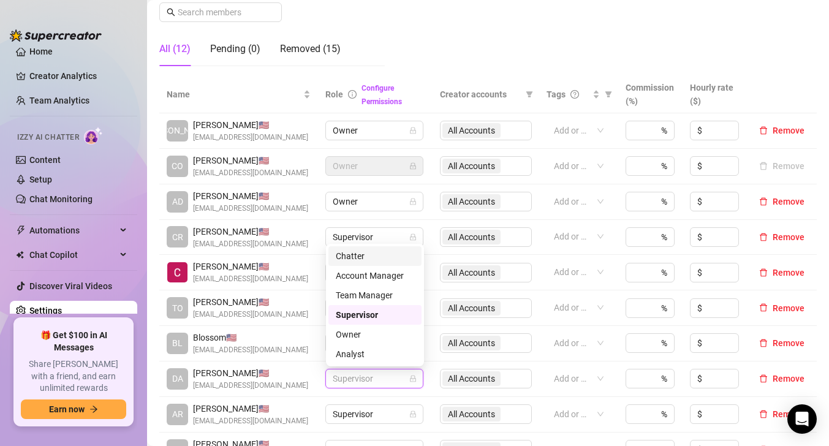
click at [354, 262] on div "Chatter" at bounding box center [375, 255] width 78 height 13
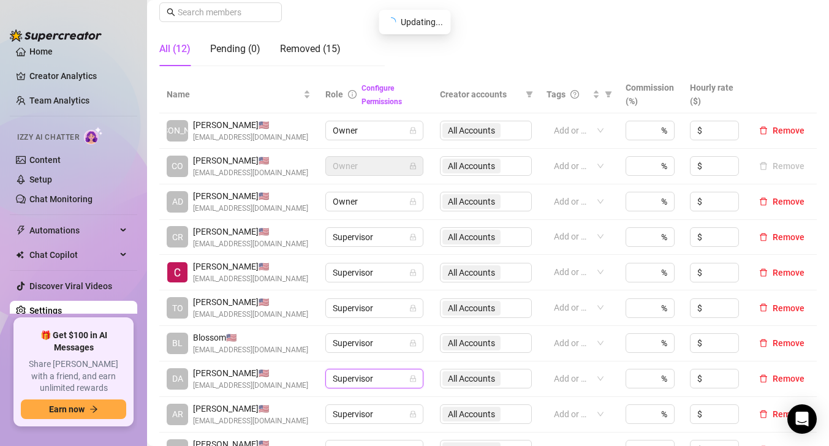
click at [512, 373] on div "All Accounts" at bounding box center [486, 379] width 92 height 20
click at [507, 377] on div "All Accounts" at bounding box center [486, 379] width 92 height 20
click at [501, 381] on div "All Accounts" at bounding box center [486, 379] width 92 height 20
click at [416, 379] on icon "lock" at bounding box center [413, 379] width 6 height 7
click at [415, 381] on icon "lock" at bounding box center [412, 378] width 7 height 7
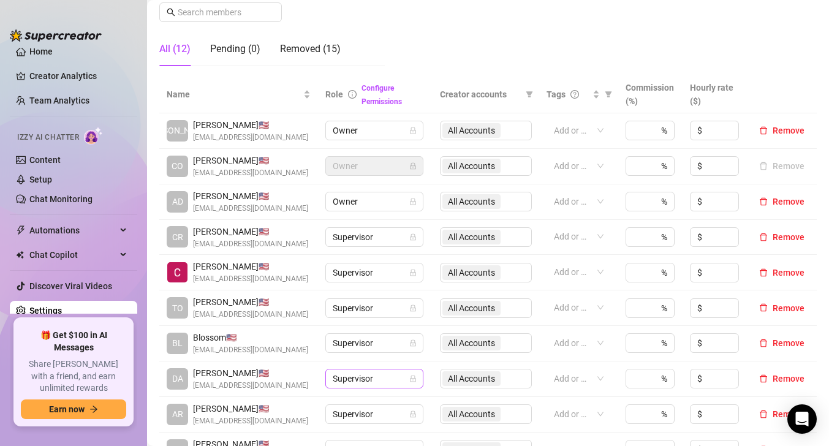
click at [415, 381] on icon "lock" at bounding box center [412, 378] width 7 height 7
click at [489, 375] on div "All Accounts" at bounding box center [486, 379] width 92 height 20
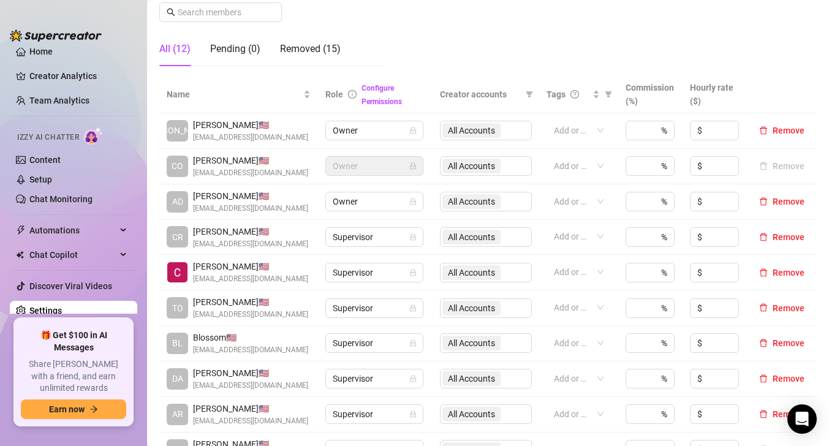
drag, startPoint x: 503, startPoint y: 384, endPoint x: 394, endPoint y: 360, distance: 111.1
click at [394, 360] on tbody "[PERSON_NAME] 🇺🇸 [EMAIL_ADDRESS][DOMAIN_NAME] Owner All Accounts Add or enter n…" at bounding box center [488, 290] width 658 height 354
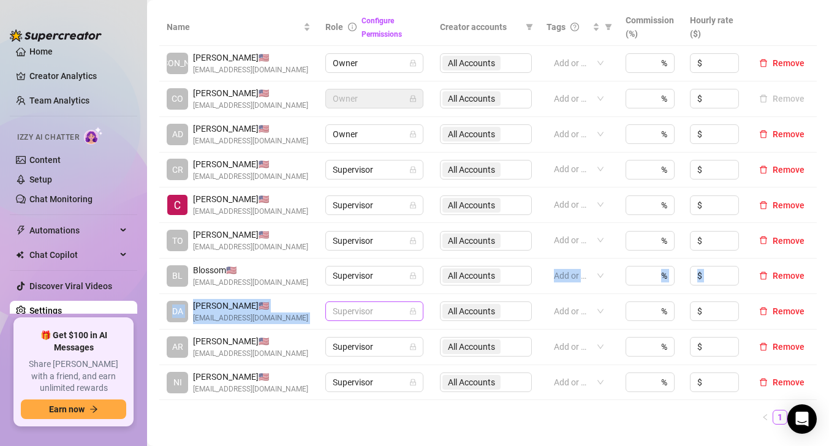
click at [378, 308] on span "Supervisor" at bounding box center [374, 311] width 83 height 18
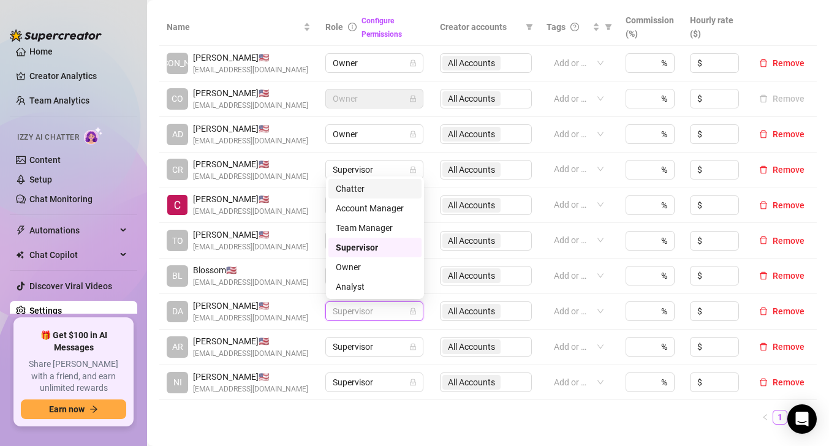
click at [360, 188] on div "Chatter" at bounding box center [375, 188] width 78 height 13
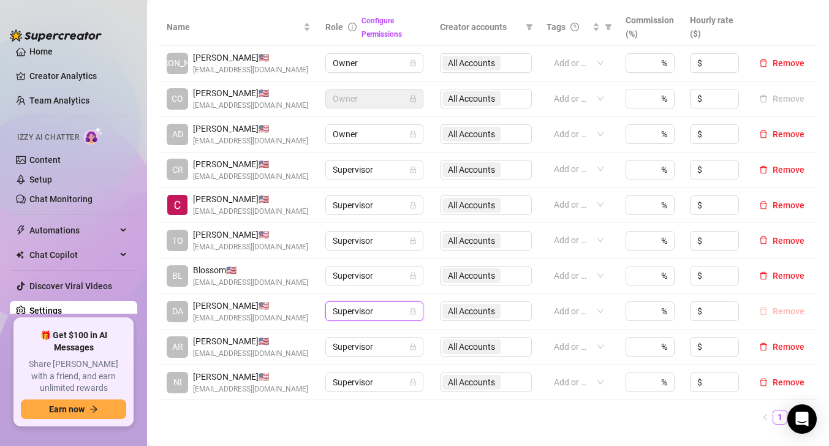
click at [779, 313] on span "Remove" at bounding box center [789, 311] width 32 height 10
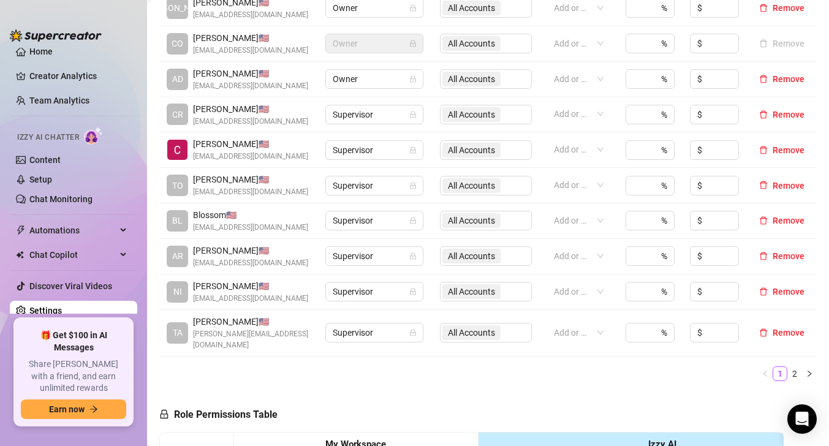
scroll to position [330, 0]
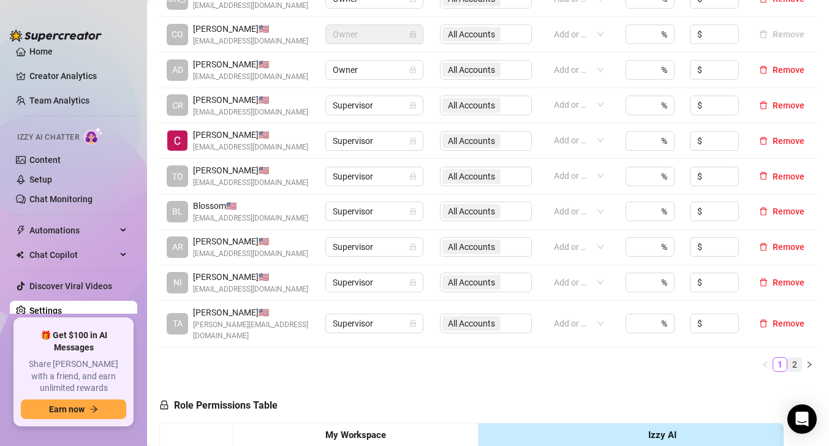
click at [794, 358] on link "2" at bounding box center [794, 364] width 13 height 13
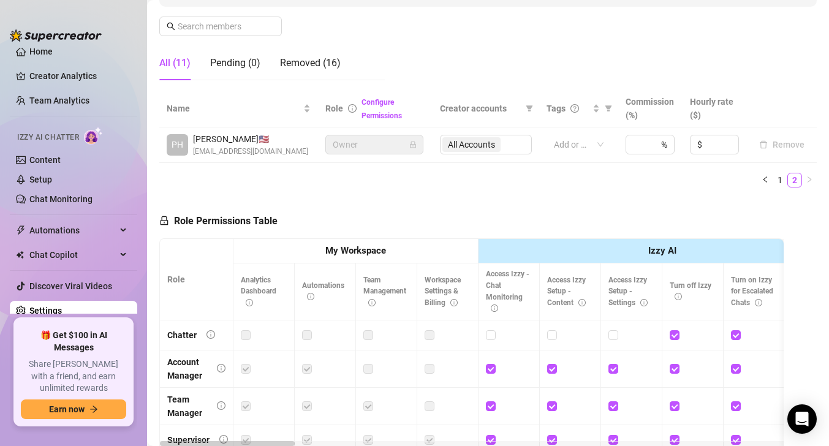
scroll to position [165, 0]
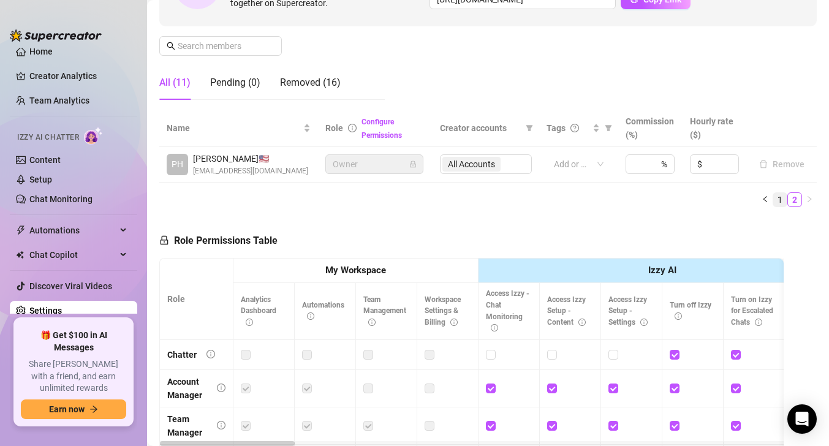
click at [786, 198] on link "1" at bounding box center [780, 199] width 13 height 13
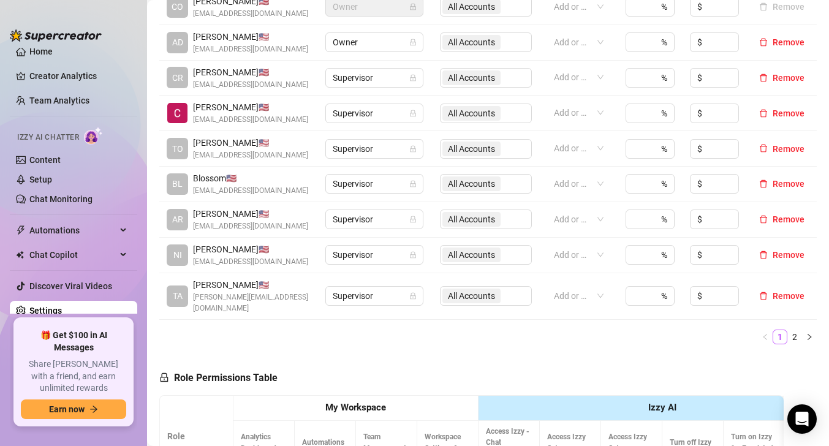
scroll to position [359, 0]
